Goal: Navigation & Orientation: Find specific page/section

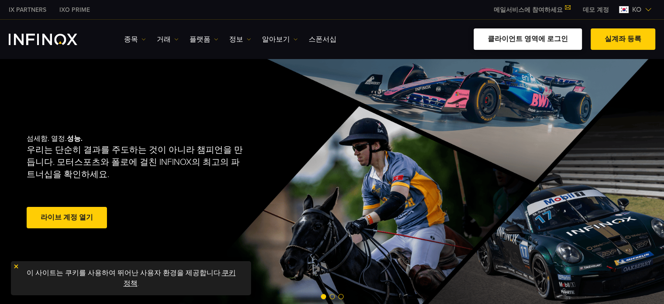
click at [539, 41] on link "클라이언트 영역에 로그인" at bounding box center [528, 38] width 108 height 21
click at [522, 41] on link "클라이언트 영역에 로그인" at bounding box center [528, 38] width 108 height 21
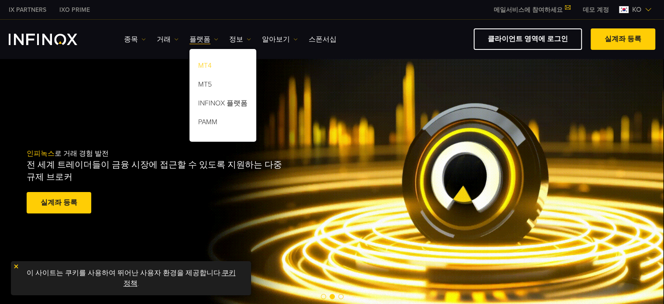
click at [202, 65] on link "MT4" at bounding box center [223, 67] width 67 height 19
